Goal: Go to known website: Access a specific website the user already knows

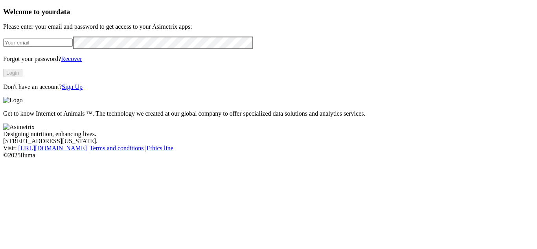
type input "[PERSON_NAME][EMAIL_ADDRESS][PERSON_NAME][DOMAIN_NAME]"
click at [22, 77] on button "Login" at bounding box center [12, 73] width 19 height 8
